Goal: Answer question/provide support: Answer question/provide support

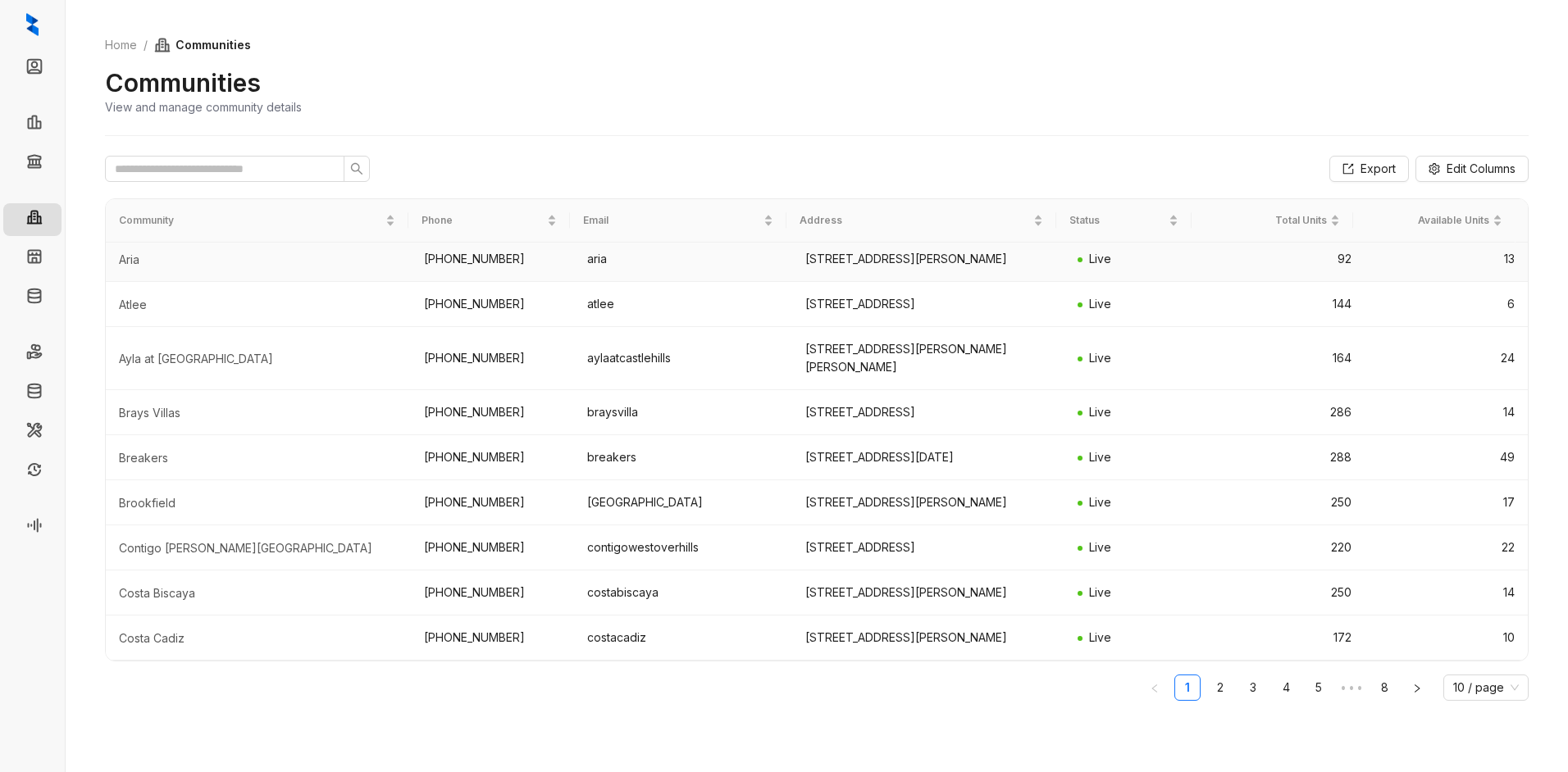
scroll to position [214, 0]
click at [191, 173] on input "text" at bounding box center [218, 169] width 207 height 18
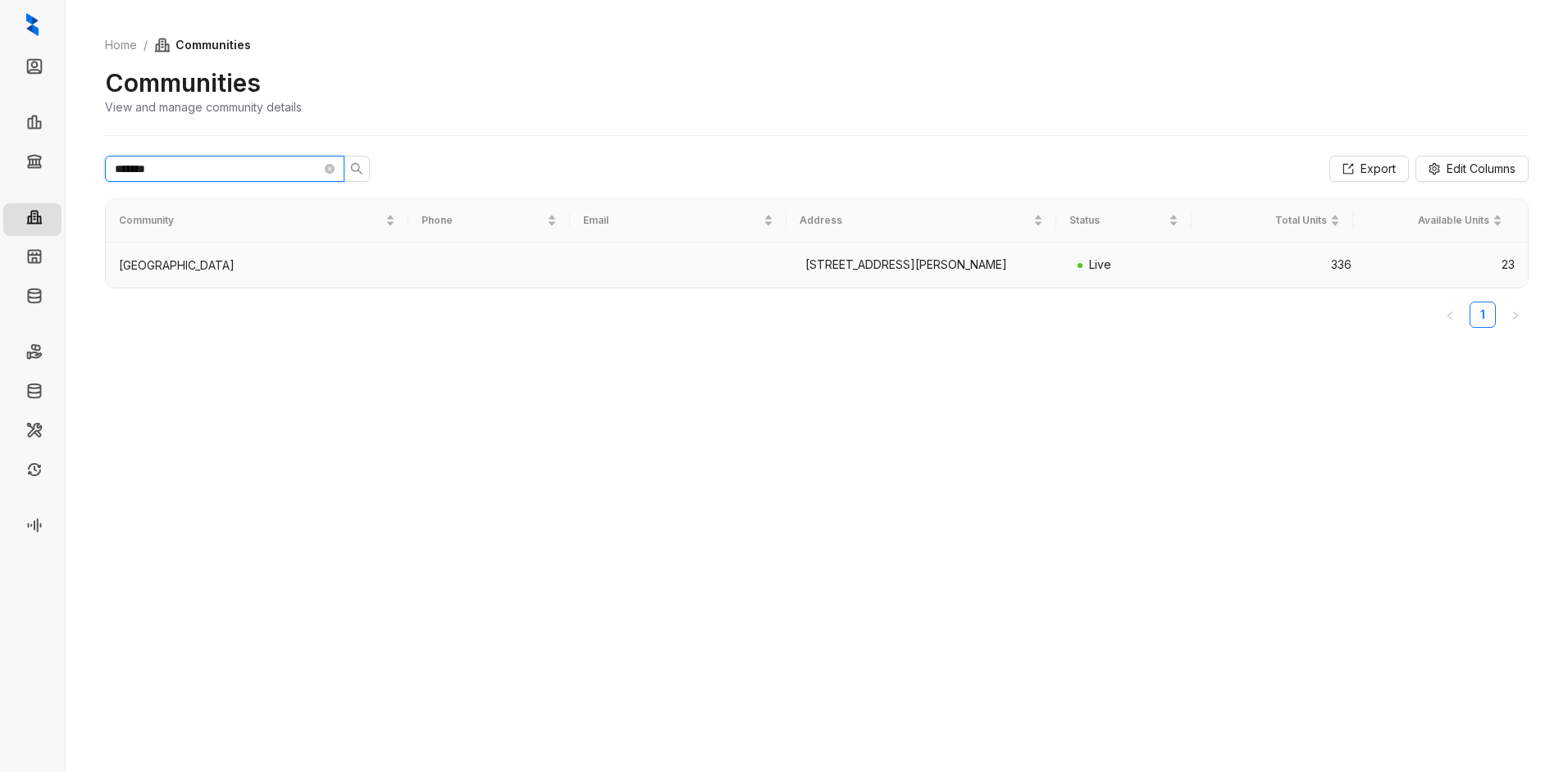
type input "*******"
click at [154, 274] on div "[GEOGRAPHIC_DATA]" at bounding box center [258, 265] width 279 height 17
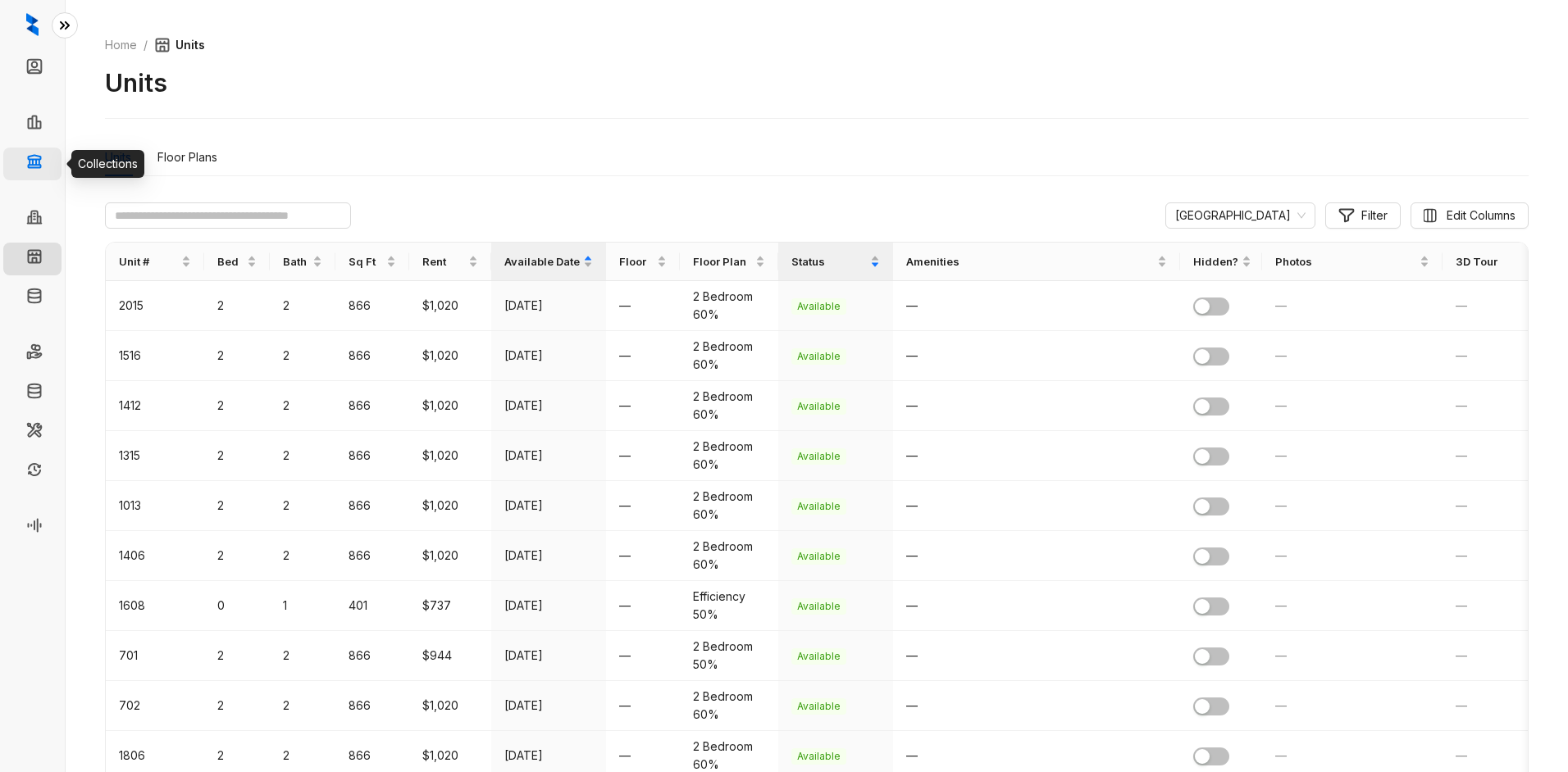
click at [51, 159] on link "Collections" at bounding box center [80, 164] width 60 height 32
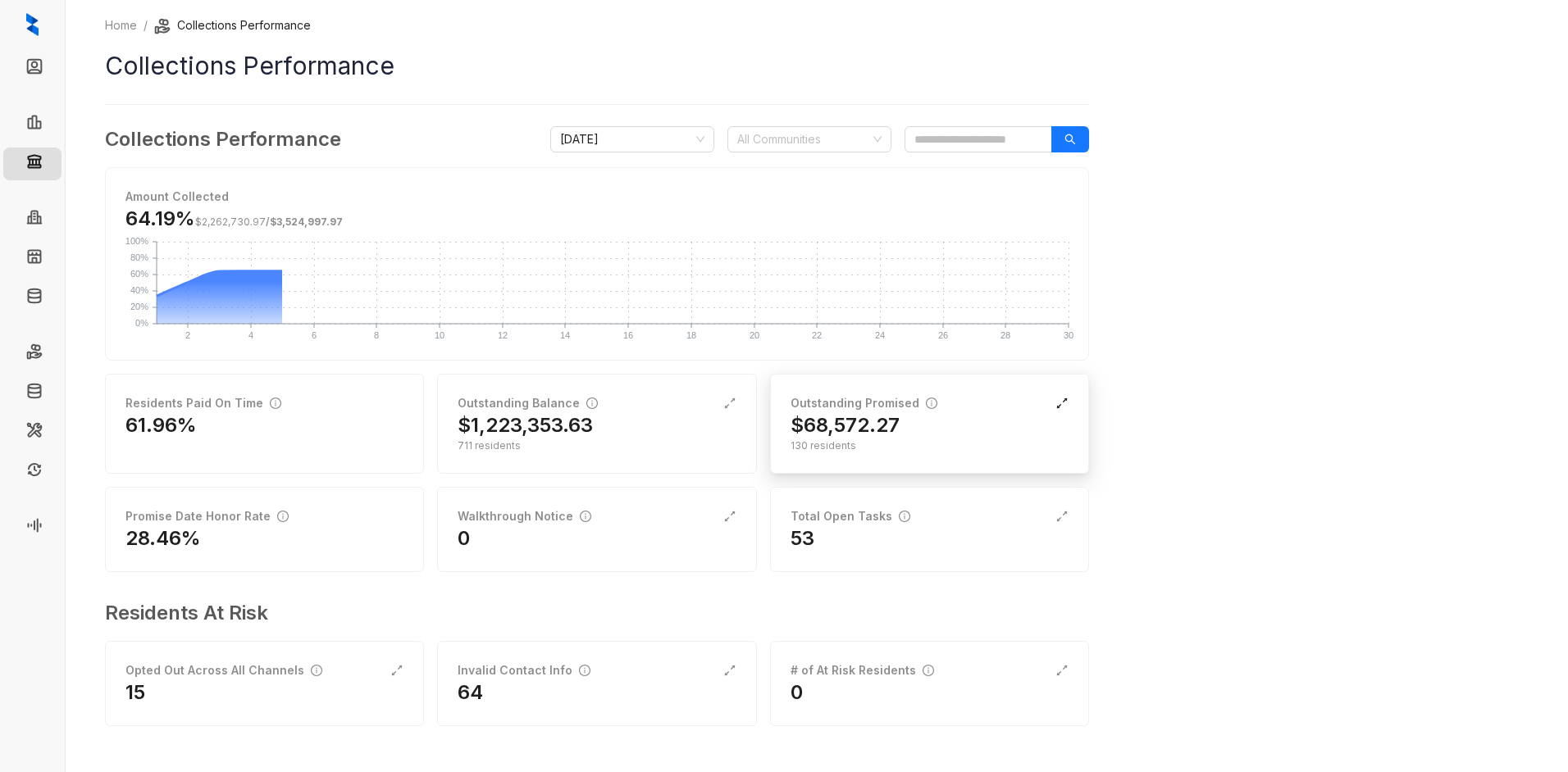
click at [1061, 401] on icon "expand-alt" at bounding box center [1061, 403] width 13 height 13
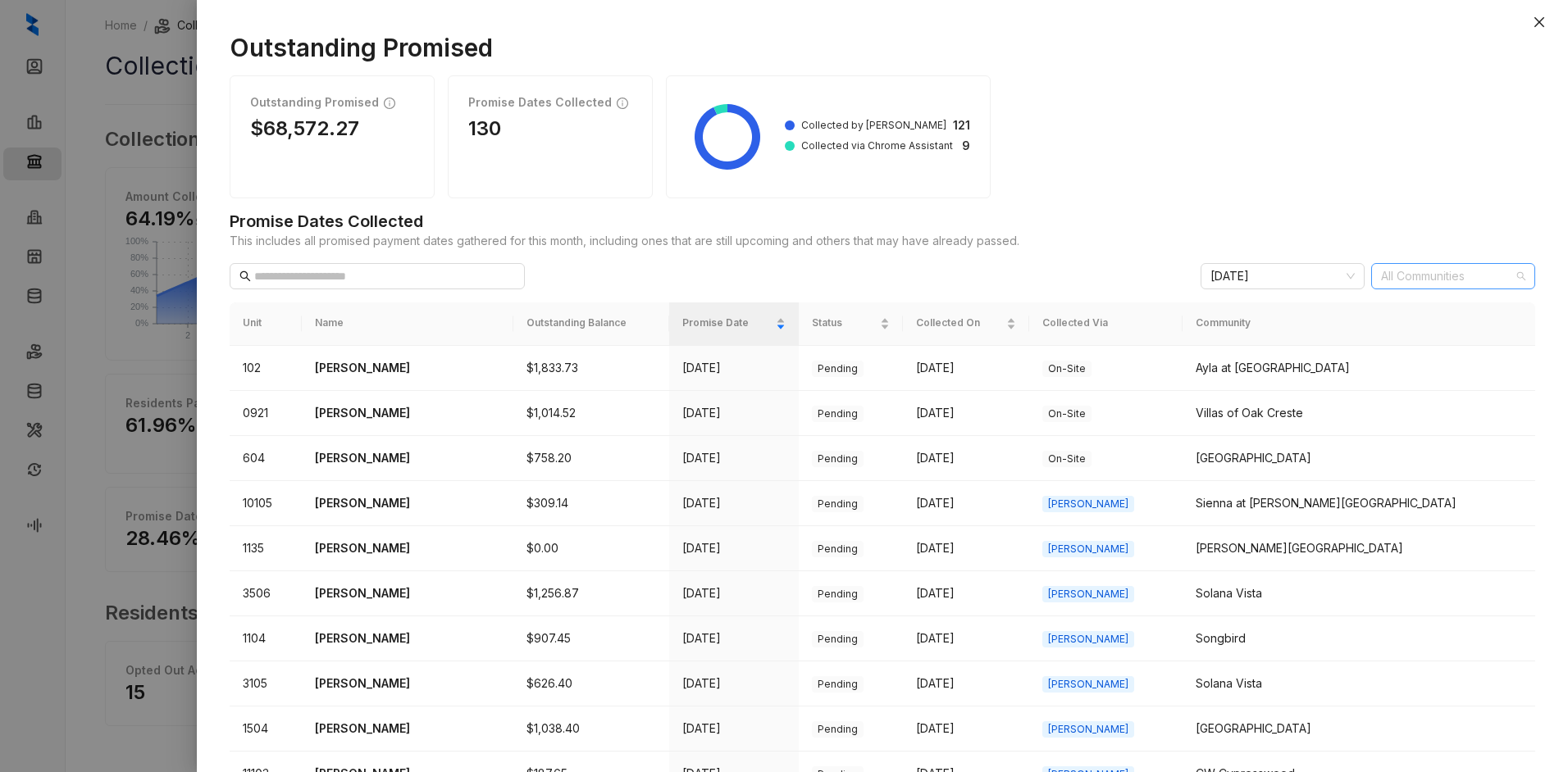
click at [1407, 273] on div at bounding box center [1445, 275] width 140 height 23
type input "*******"
click at [1402, 306] on div "[GEOGRAPHIC_DATA]" at bounding box center [1441, 309] width 138 height 18
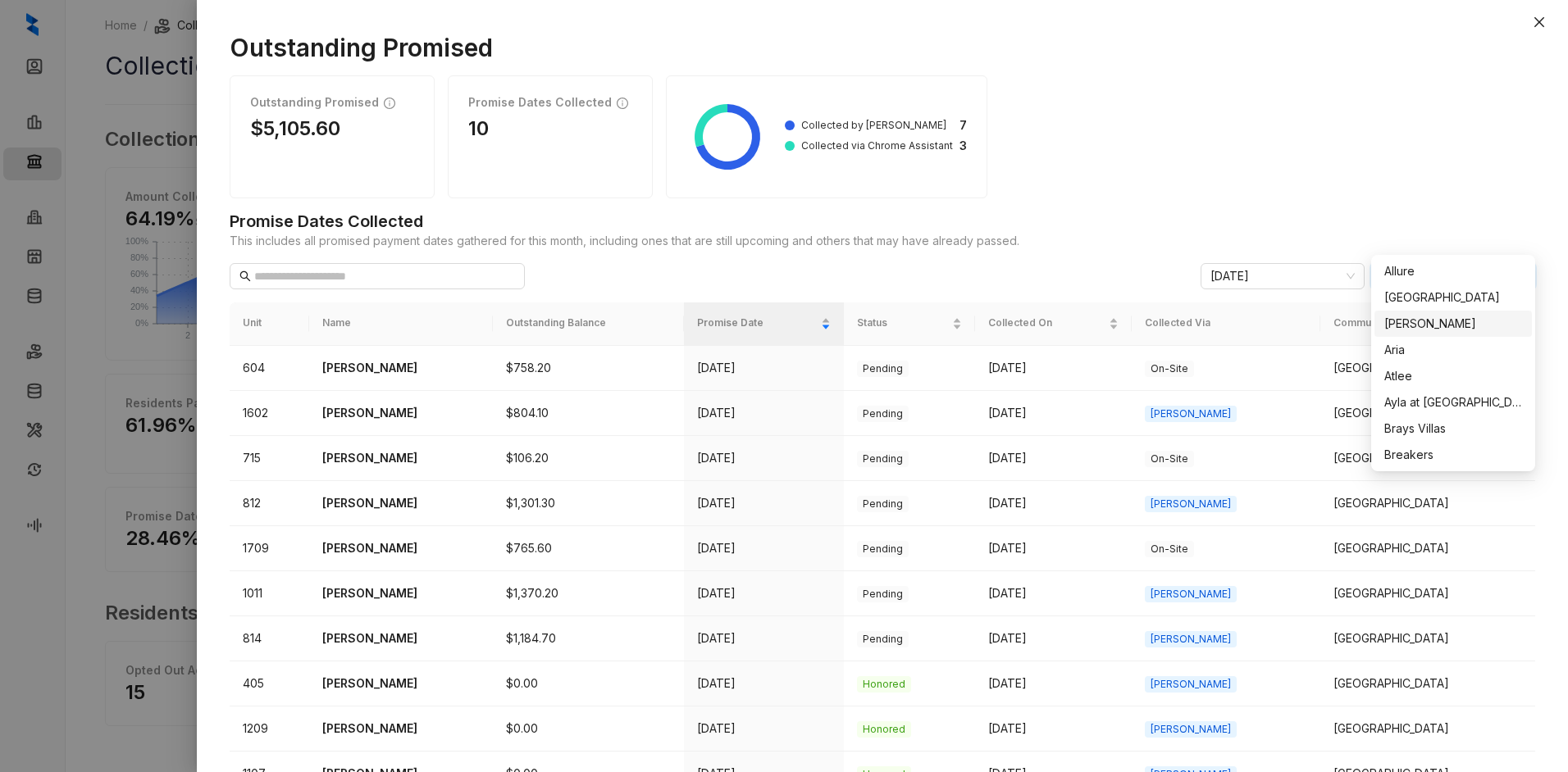
click at [1380, 156] on div "Outstanding Promised $5,105.60 Promise Dates Collected 10 Collected by [PERSON_…" at bounding box center [882, 137] width 1306 height 123
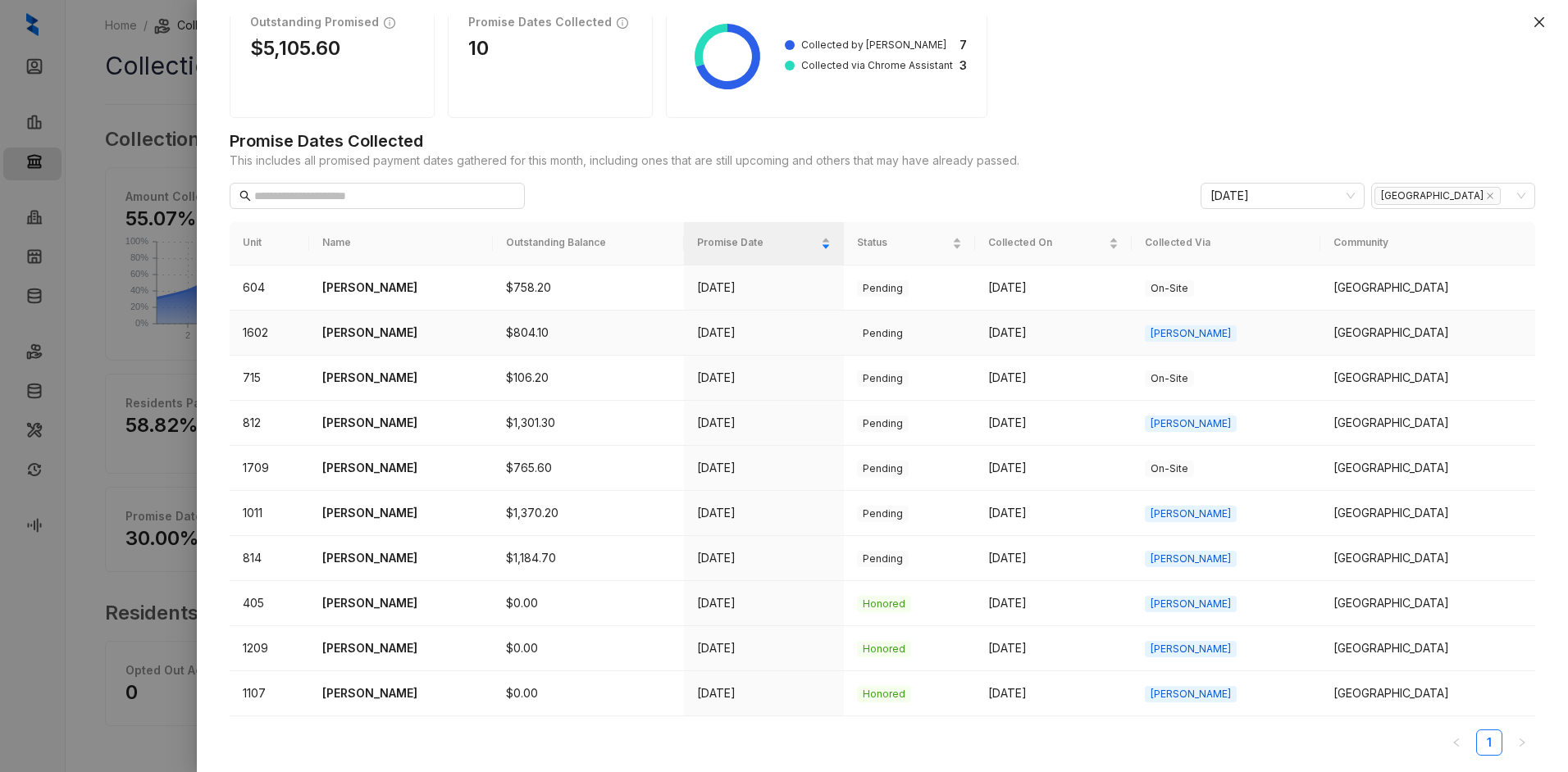
click at [1422, 330] on div "[GEOGRAPHIC_DATA]" at bounding box center [1428, 333] width 189 height 18
click at [370, 332] on p "[PERSON_NAME]" at bounding box center [401, 333] width 158 height 18
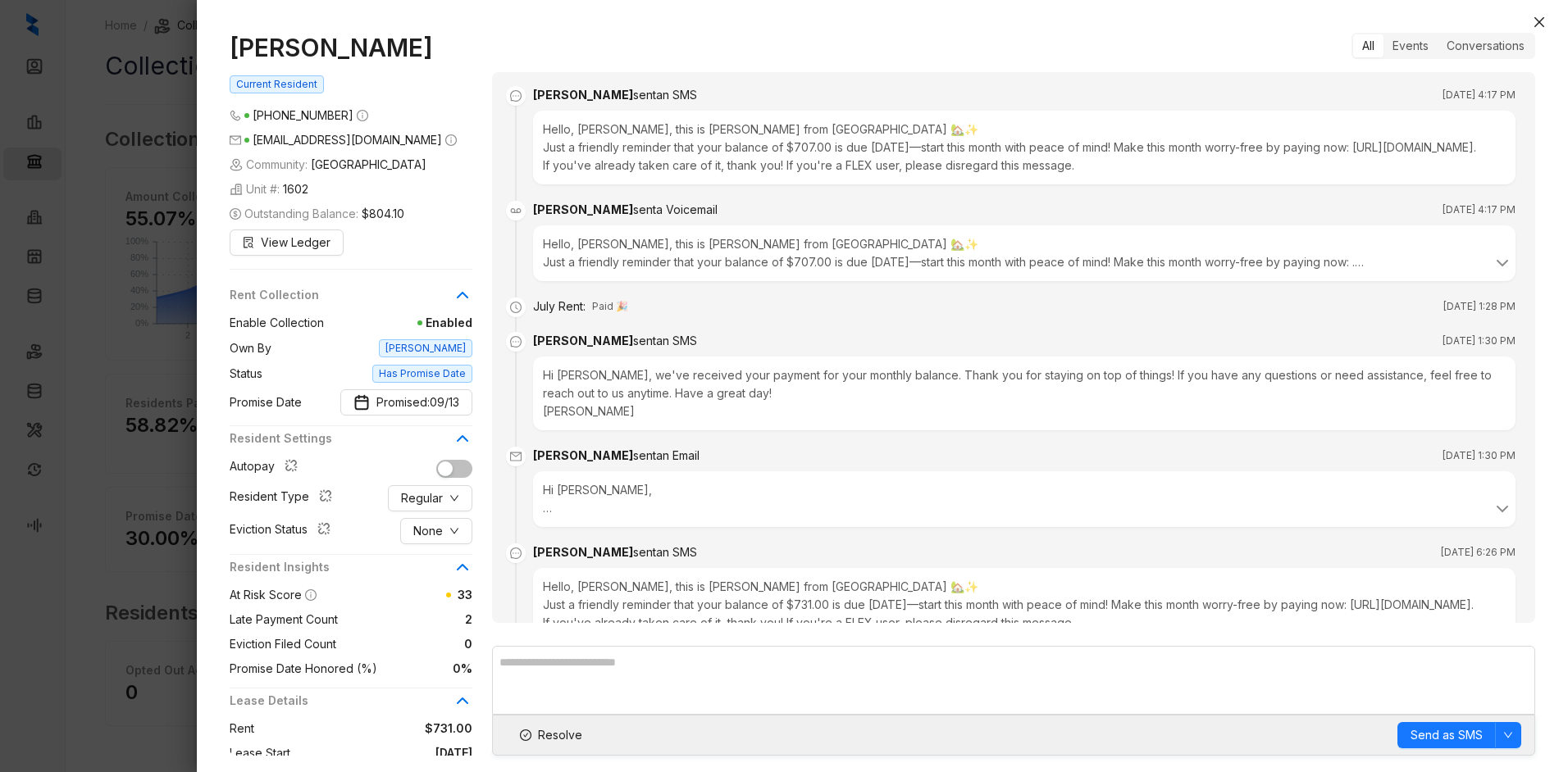
scroll to position [2255, 0]
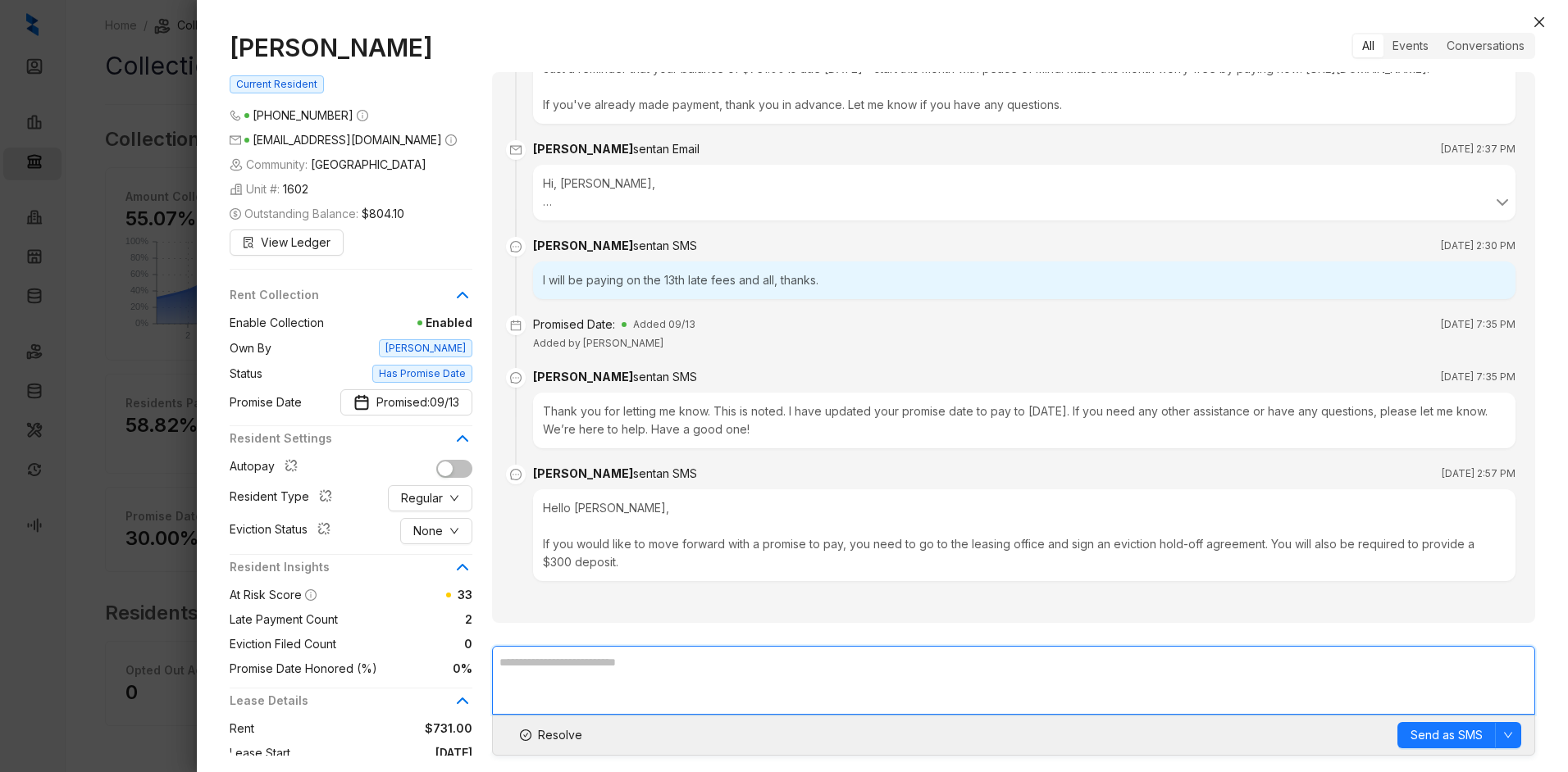
click at [533, 664] on textarea at bounding box center [1013, 681] width 1044 height 69
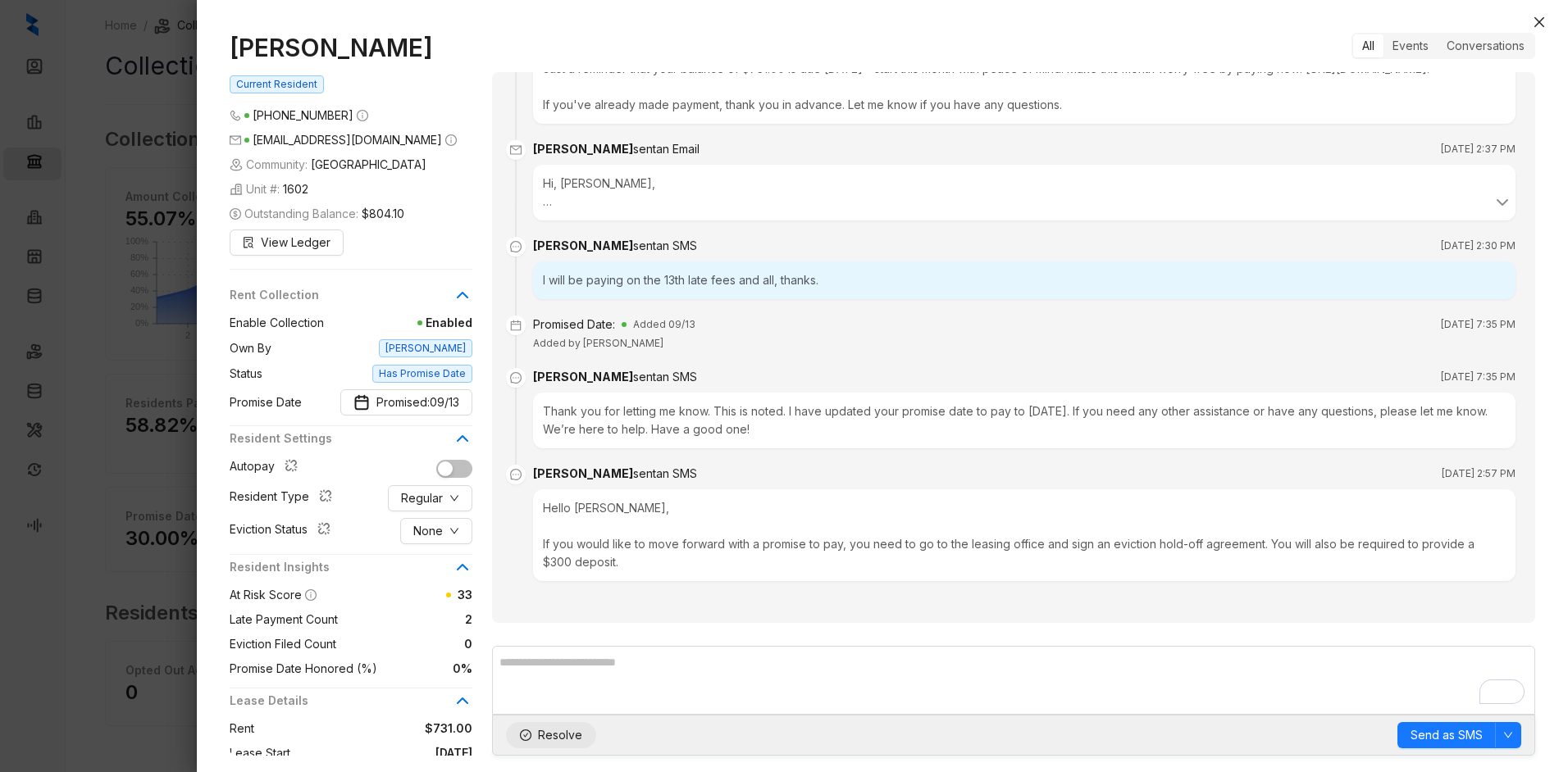
click at [546, 733] on span "Resolve" at bounding box center [560, 736] width 44 height 18
click at [1542, 18] on icon "close" at bounding box center [1539, 22] width 13 height 13
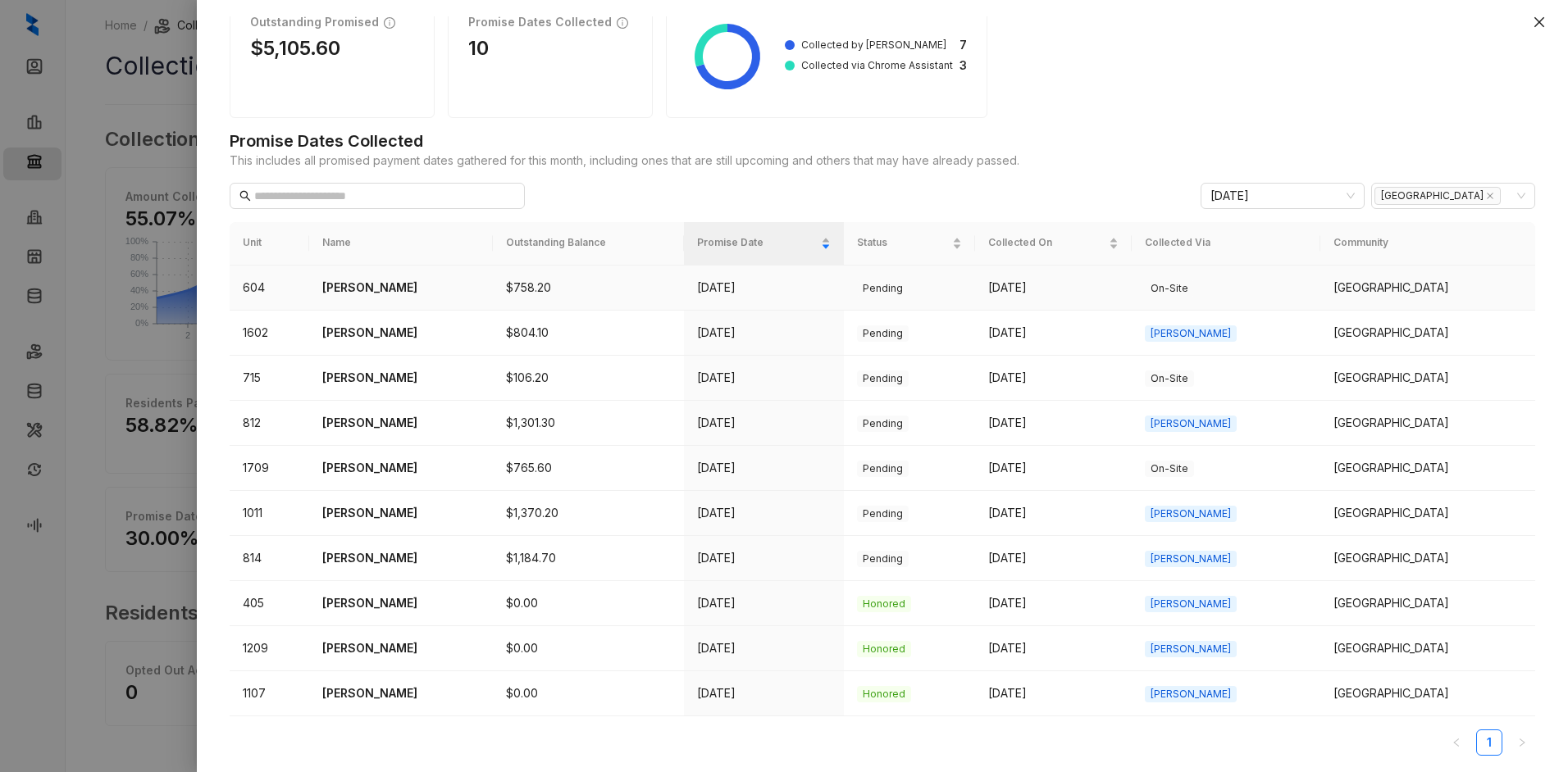
click at [395, 283] on p "[PERSON_NAME]" at bounding box center [401, 288] width 158 height 18
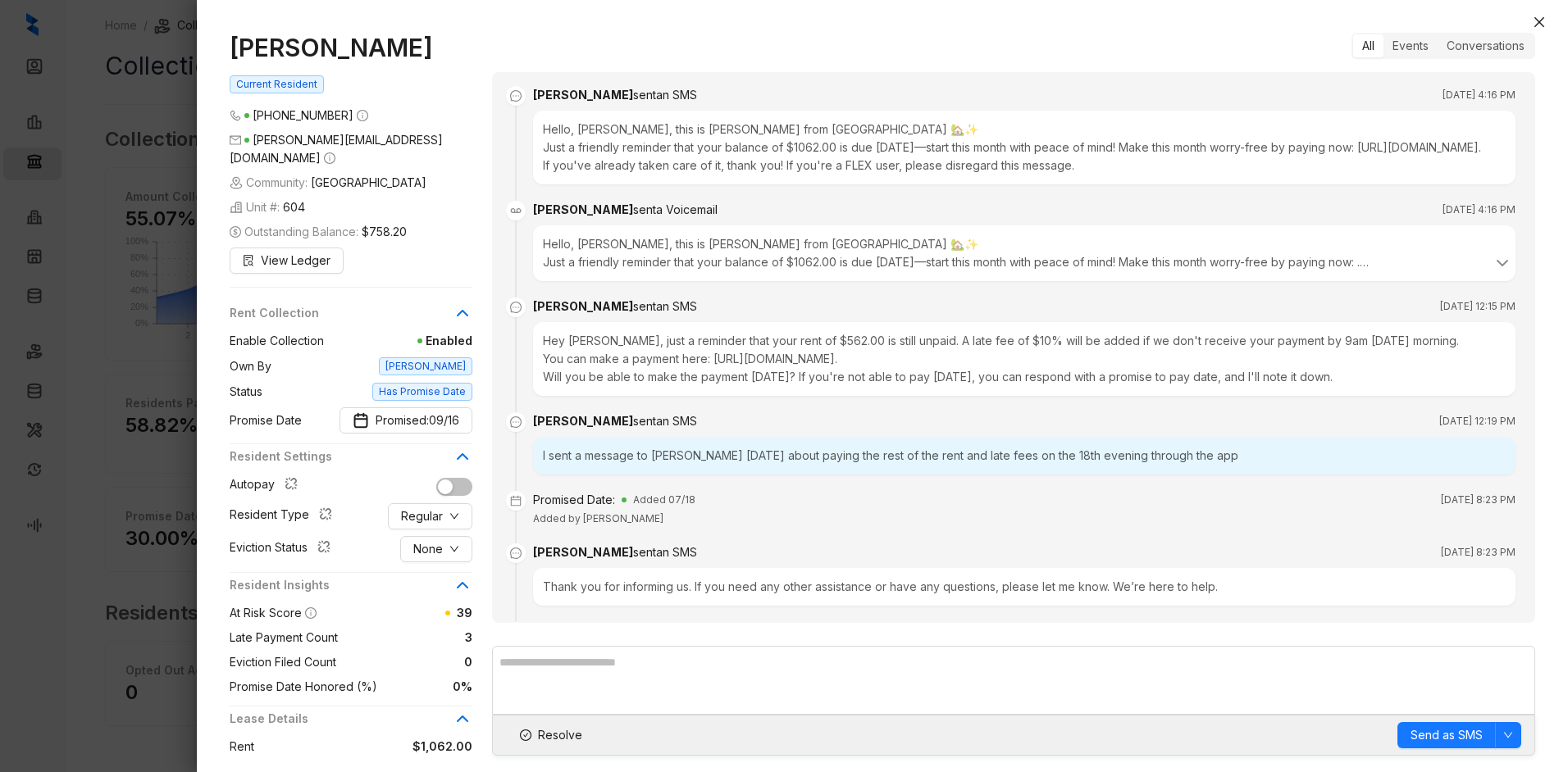
scroll to position [2915, 0]
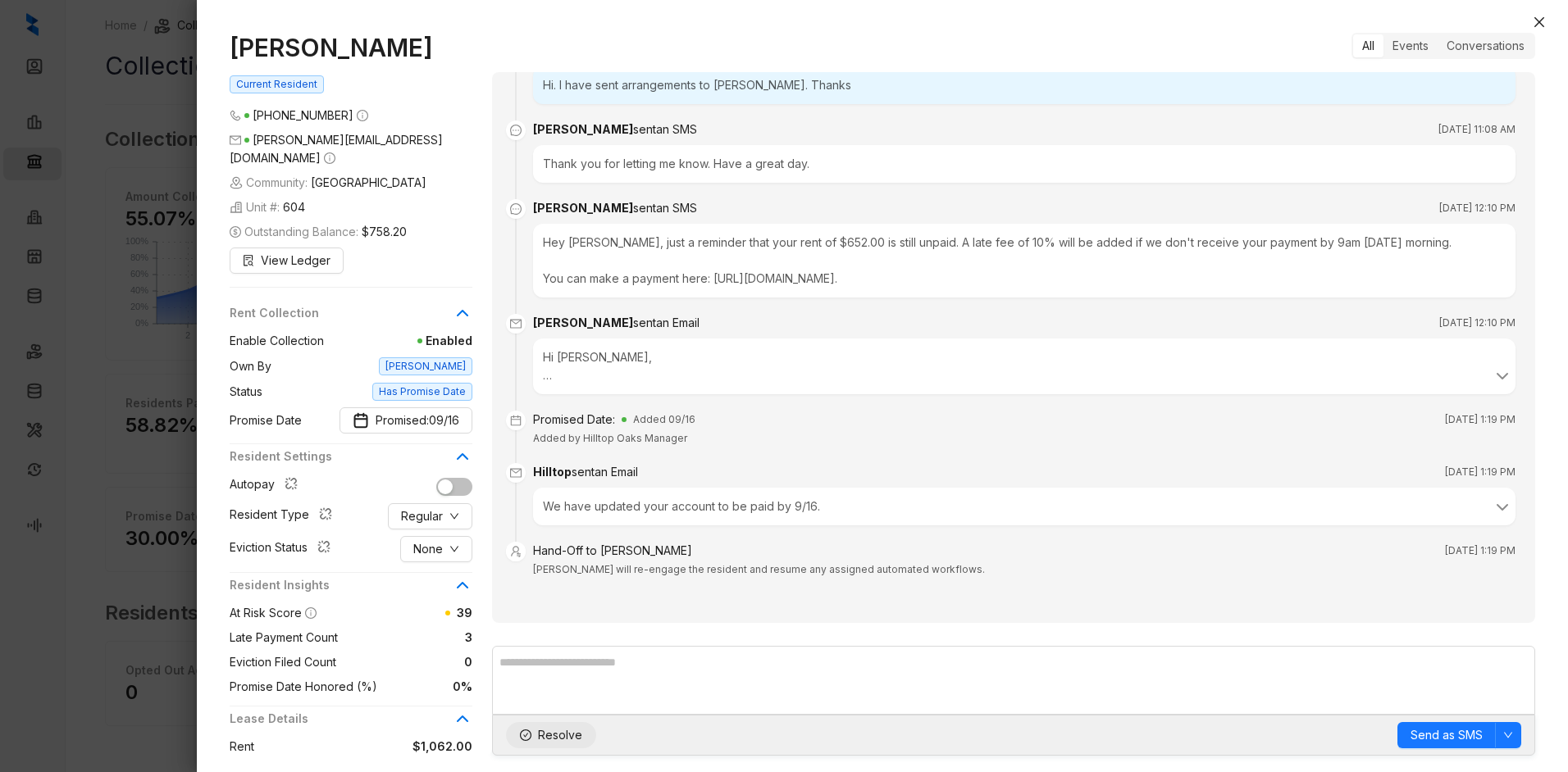
click at [552, 736] on span "Resolve" at bounding box center [560, 736] width 44 height 18
click at [1540, 21] on icon "close" at bounding box center [1539, 22] width 13 height 13
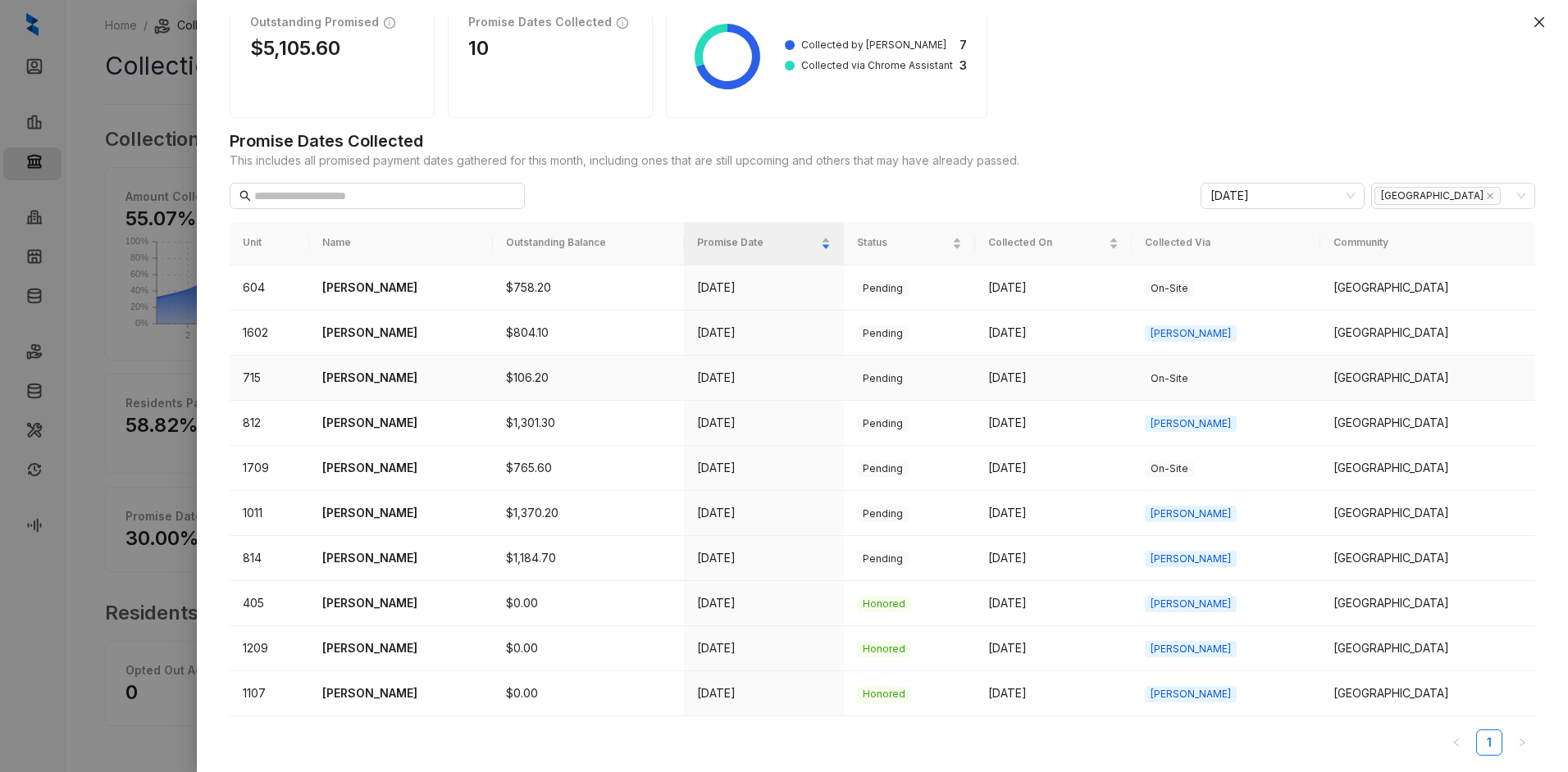
click at [355, 373] on p "[PERSON_NAME]" at bounding box center [401, 378] width 158 height 18
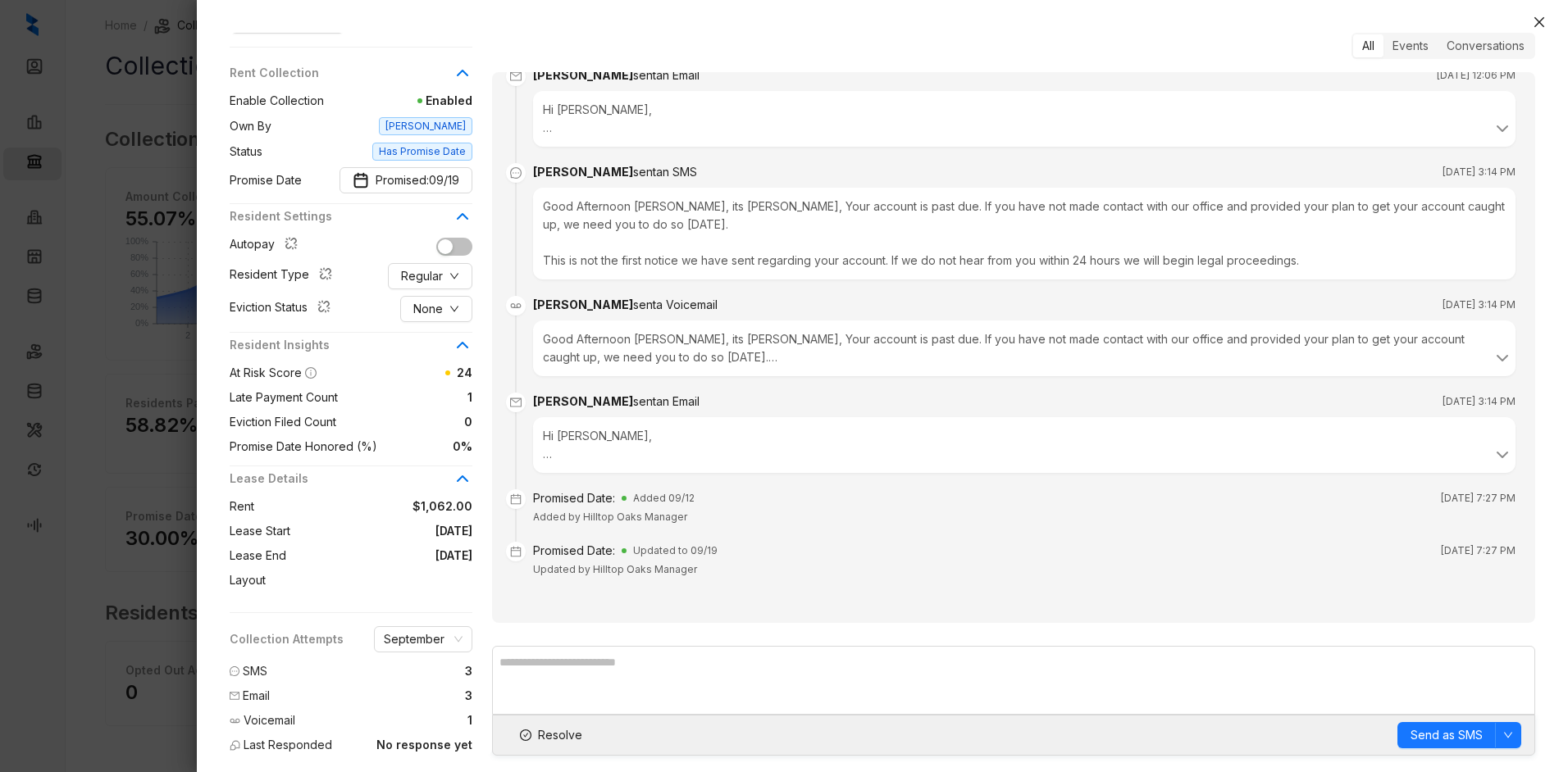
scroll to position [227, 0]
click at [555, 733] on span "Resolve" at bounding box center [560, 736] width 44 height 18
click at [1538, 21] on icon "close" at bounding box center [1540, 23] width 10 height 10
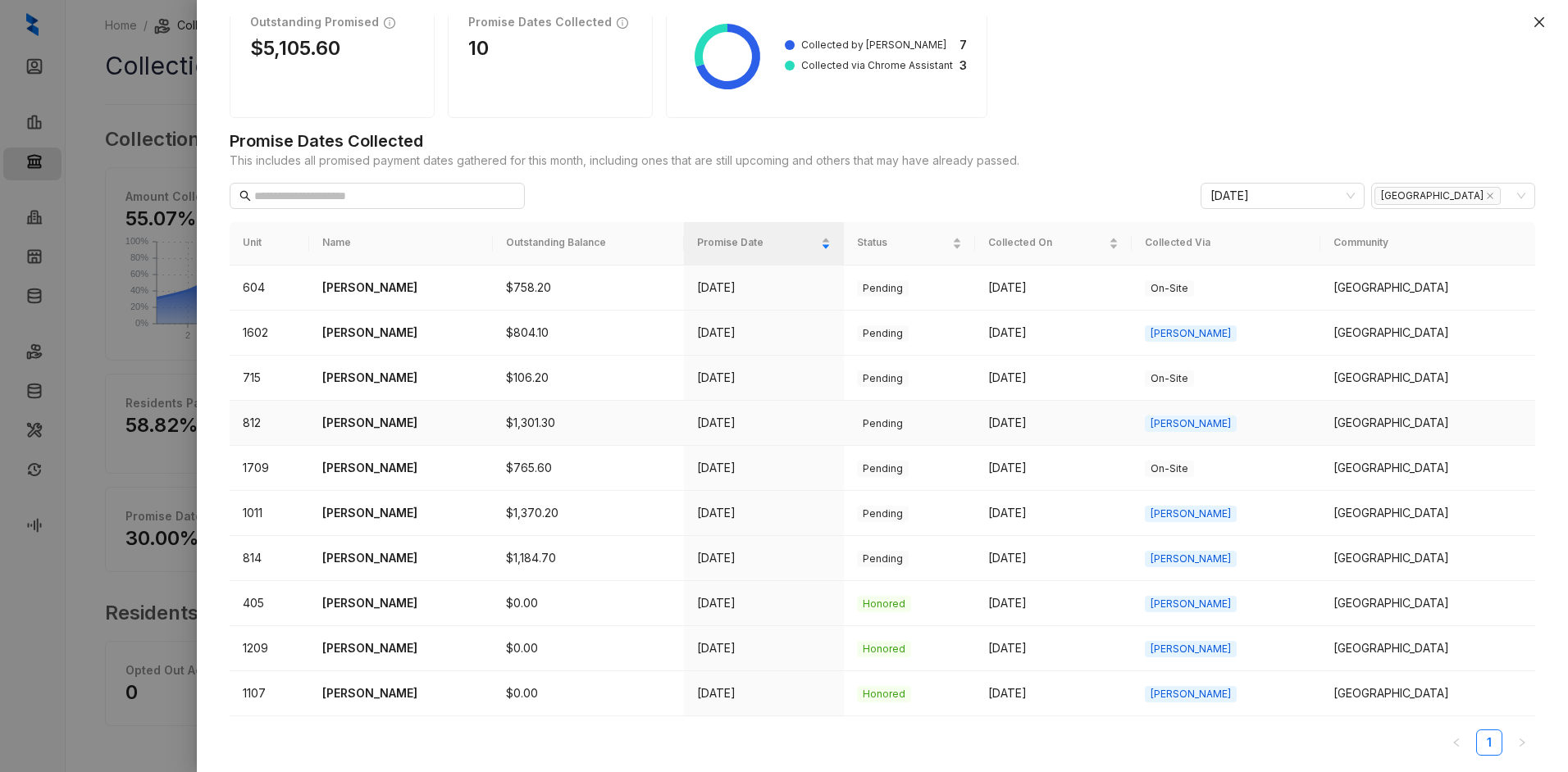
click at [355, 420] on p "[PERSON_NAME]" at bounding box center [401, 423] width 158 height 18
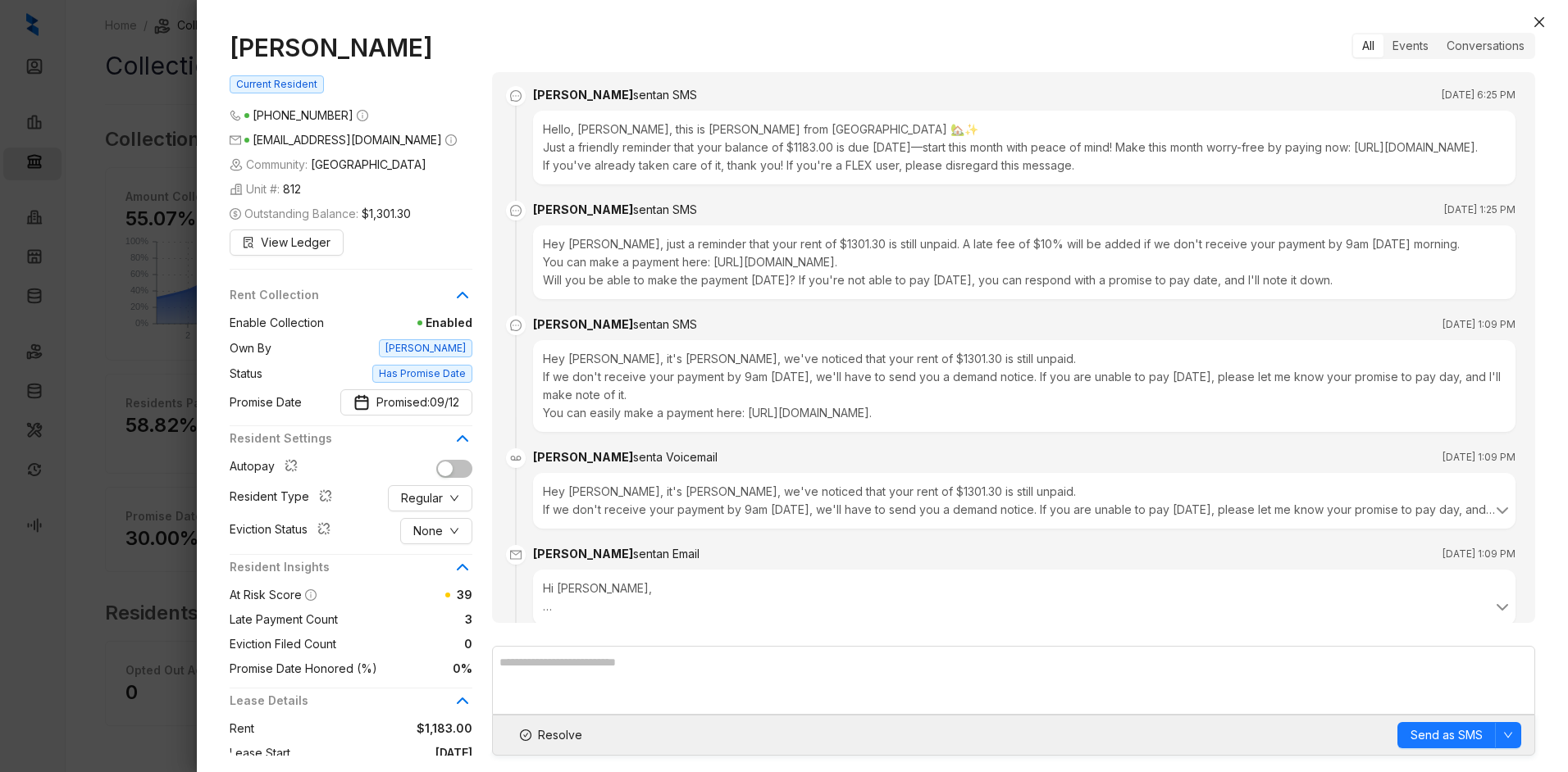
scroll to position [2537, 0]
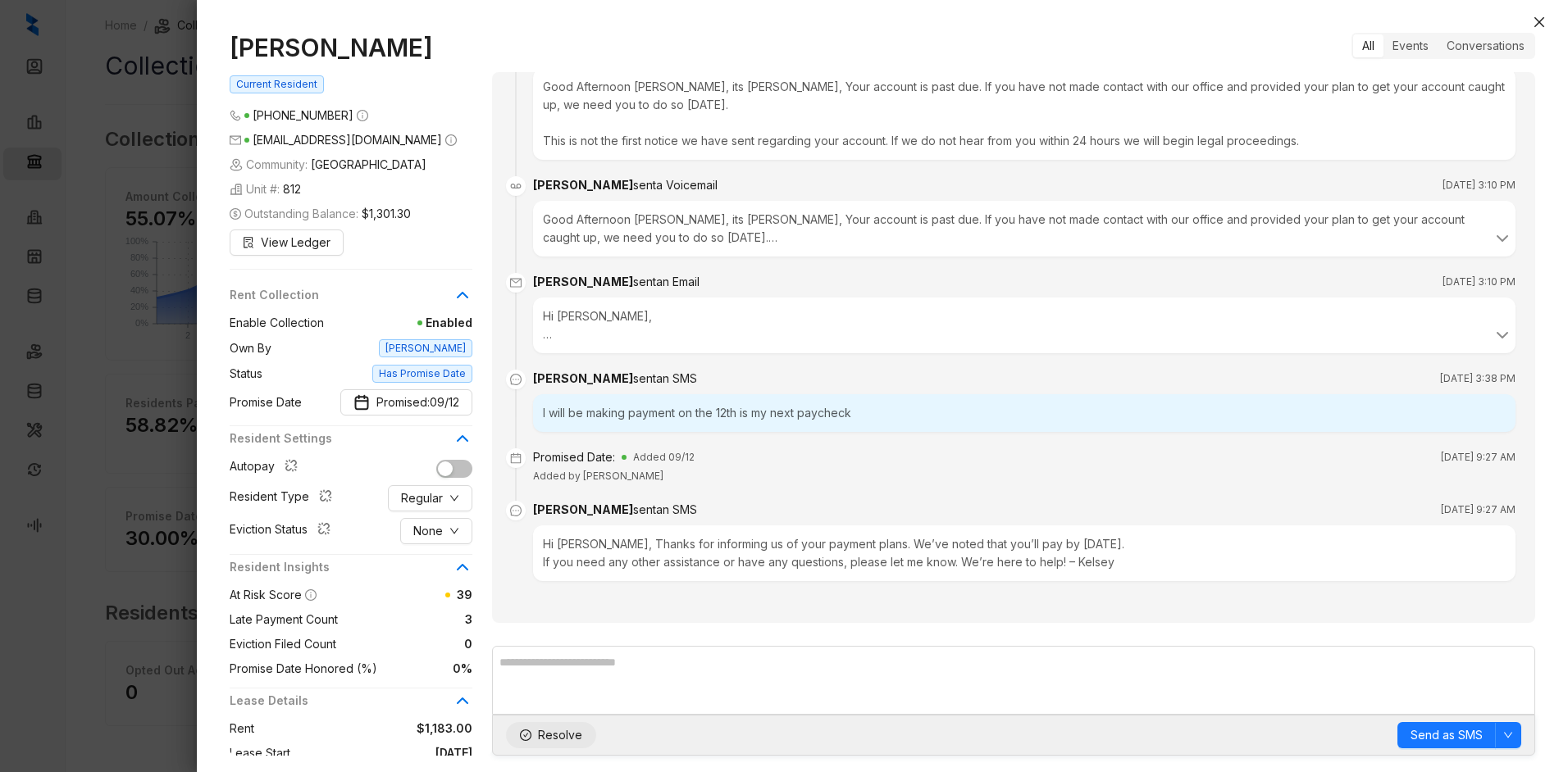
click at [571, 735] on span "Resolve" at bounding box center [560, 736] width 44 height 18
click at [1543, 13] on button "Close" at bounding box center [1540, 23] width 20 height 20
